Goal: Transaction & Acquisition: Subscribe to service/newsletter

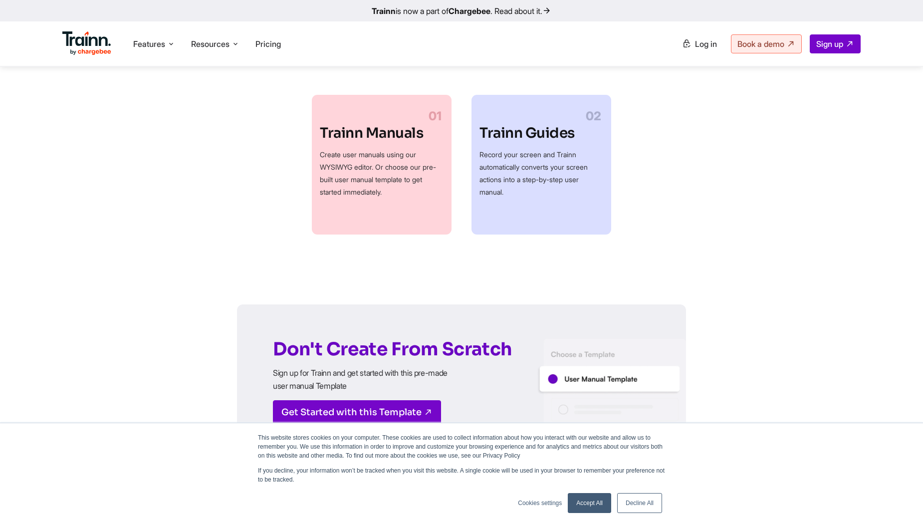
scroll to position [599, 0]
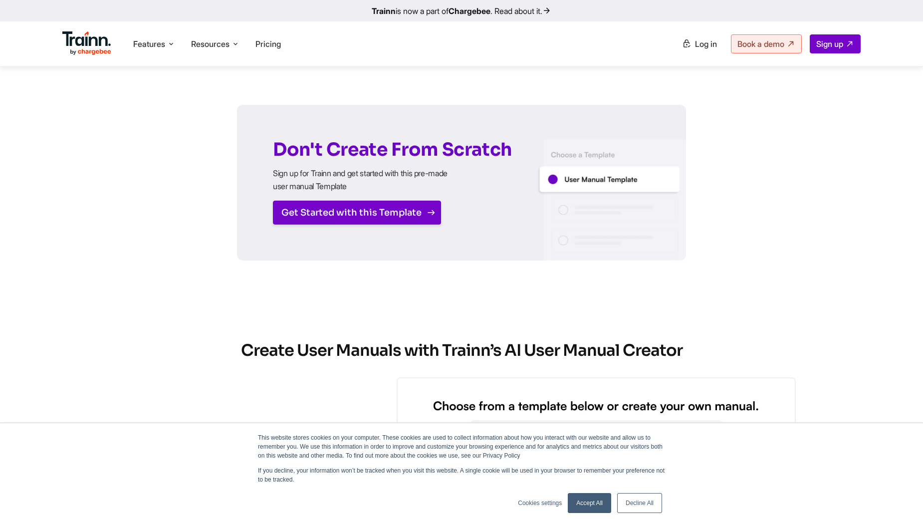
click at [379, 215] on link "Get Started with this Template" at bounding box center [357, 213] width 168 height 24
click at [260, 39] on span "Pricing" at bounding box center [268, 44] width 25 height 10
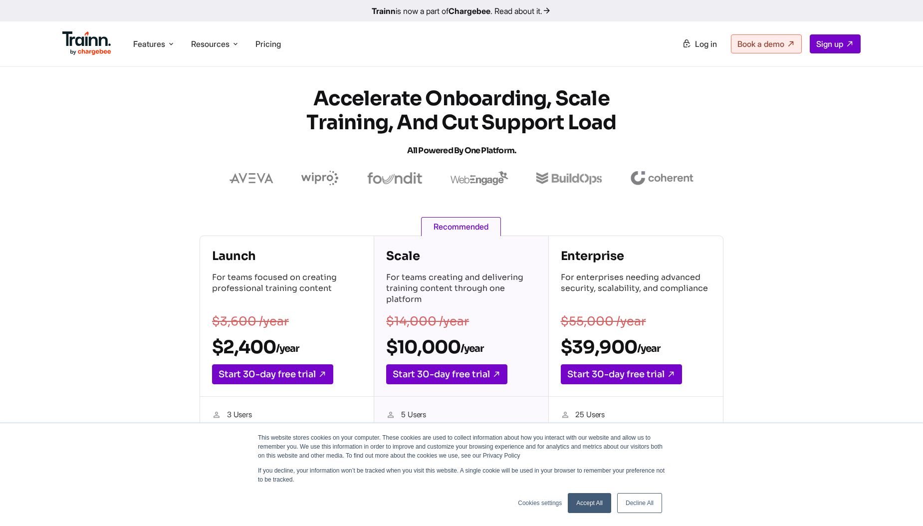
click at [97, 42] on img at bounding box center [86, 43] width 49 height 24
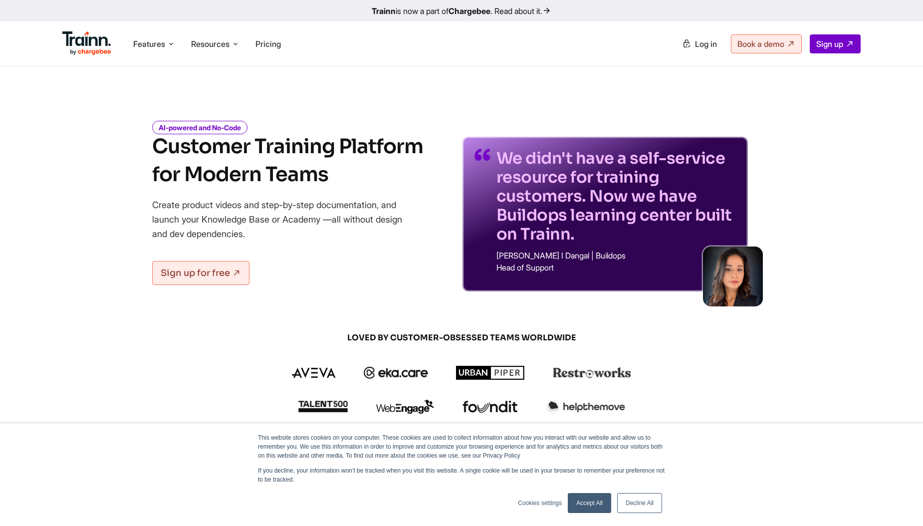
click at [479, 9] on b "Chargebee" at bounding box center [470, 11] width 42 height 10
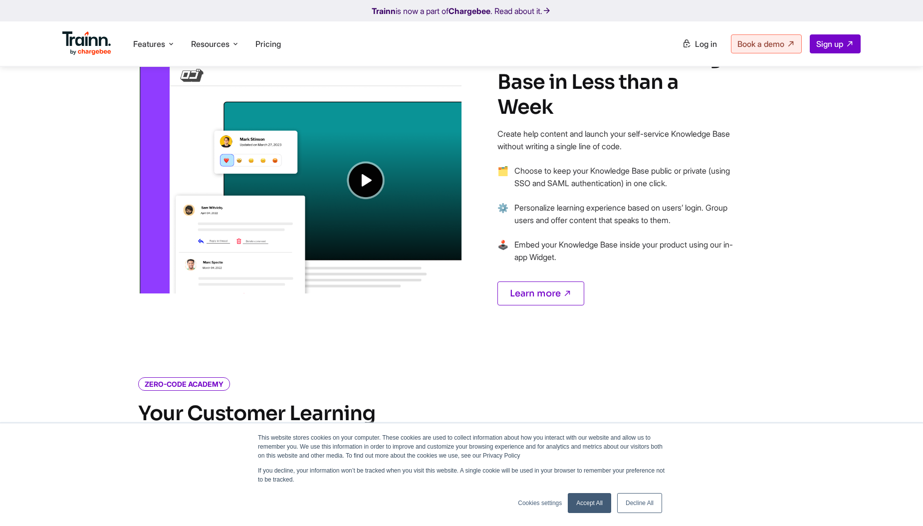
scroll to position [898, 0]
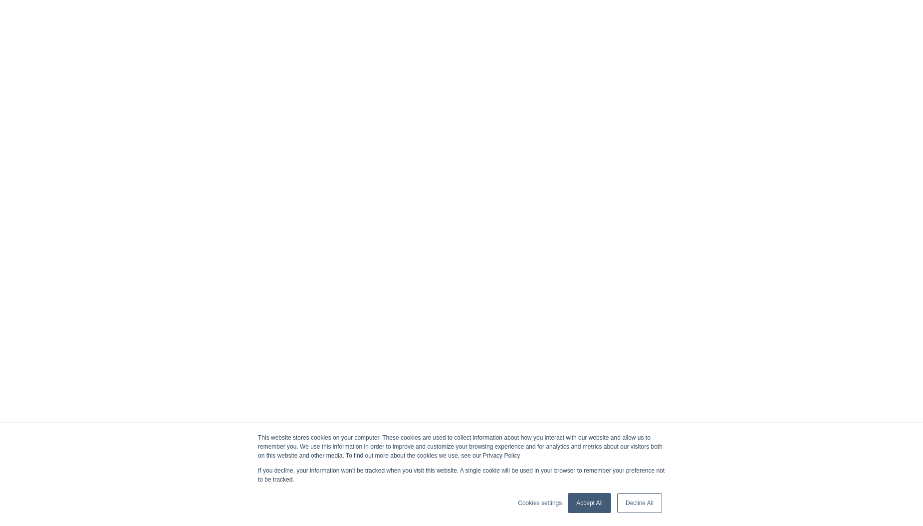
scroll to position [599, 0]
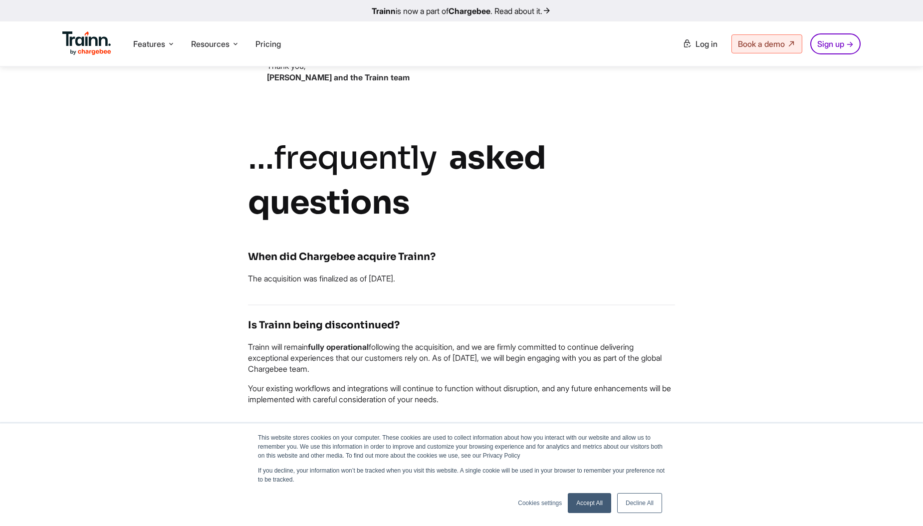
scroll to position [798, 0]
